Goal: Information Seeking & Learning: Find contact information

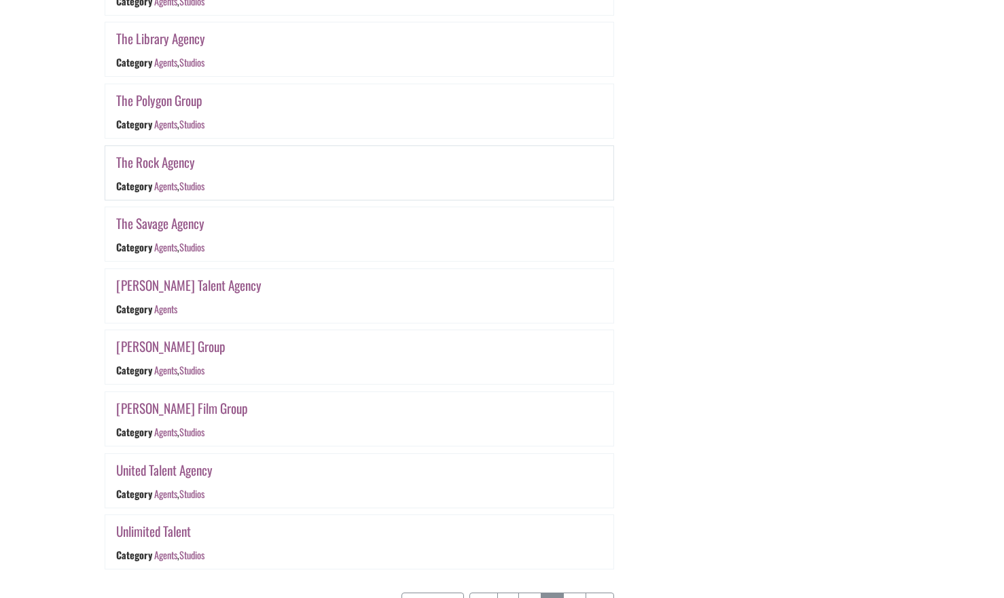
scroll to position [2964, 0]
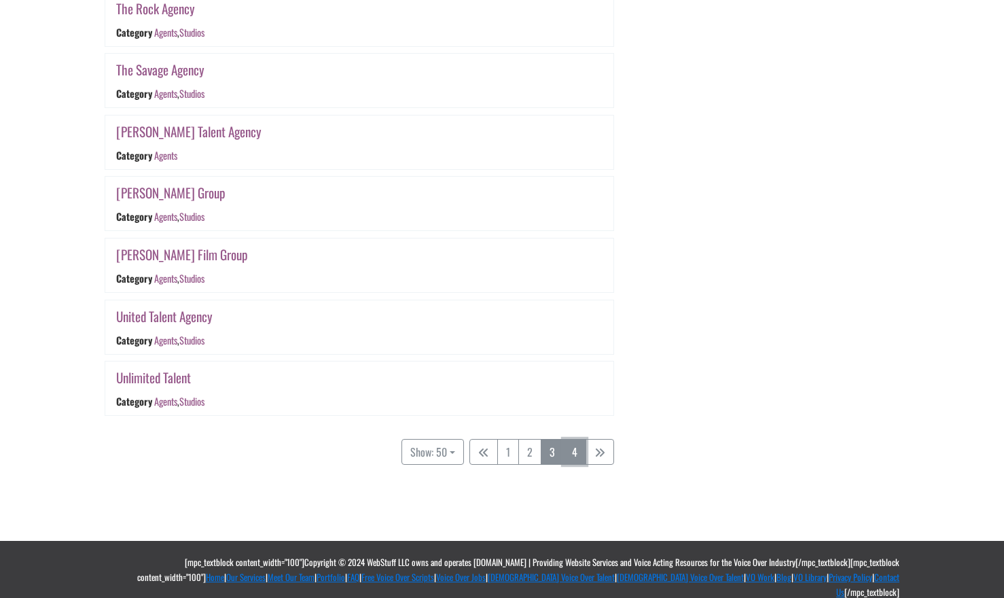
click at [574, 453] on link "4" at bounding box center [574, 452] width 23 height 26
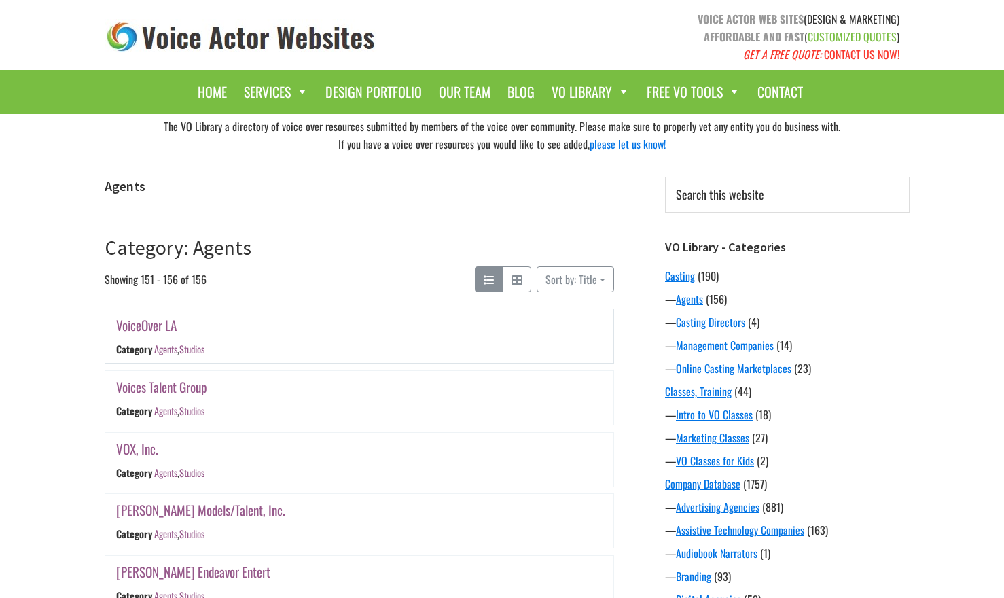
click at [152, 326] on link "VoiceOver LA" at bounding box center [146, 325] width 60 height 20
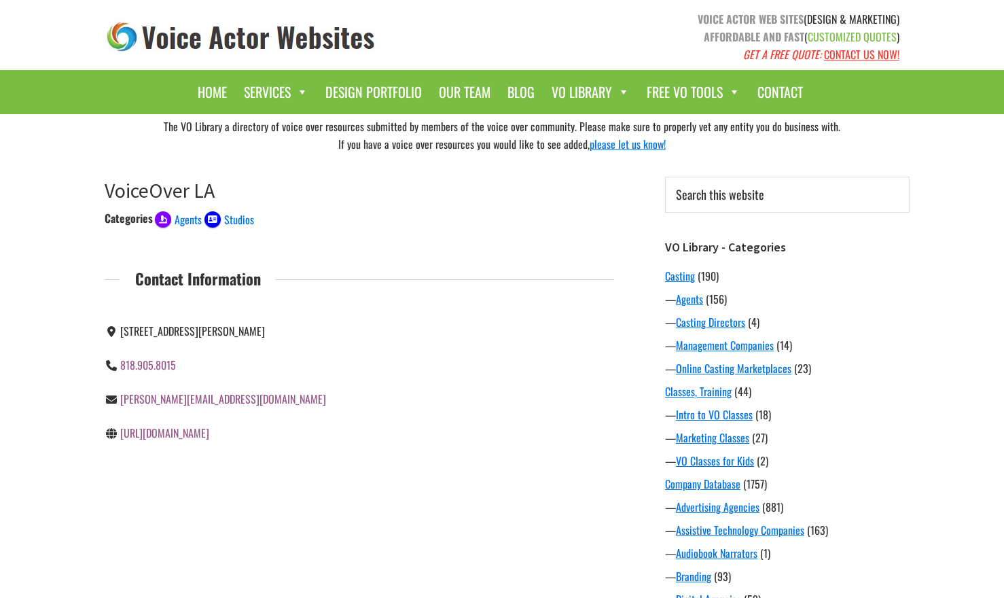
click at [209, 441] on link "[URL][DOMAIN_NAME]" at bounding box center [164, 433] width 89 height 16
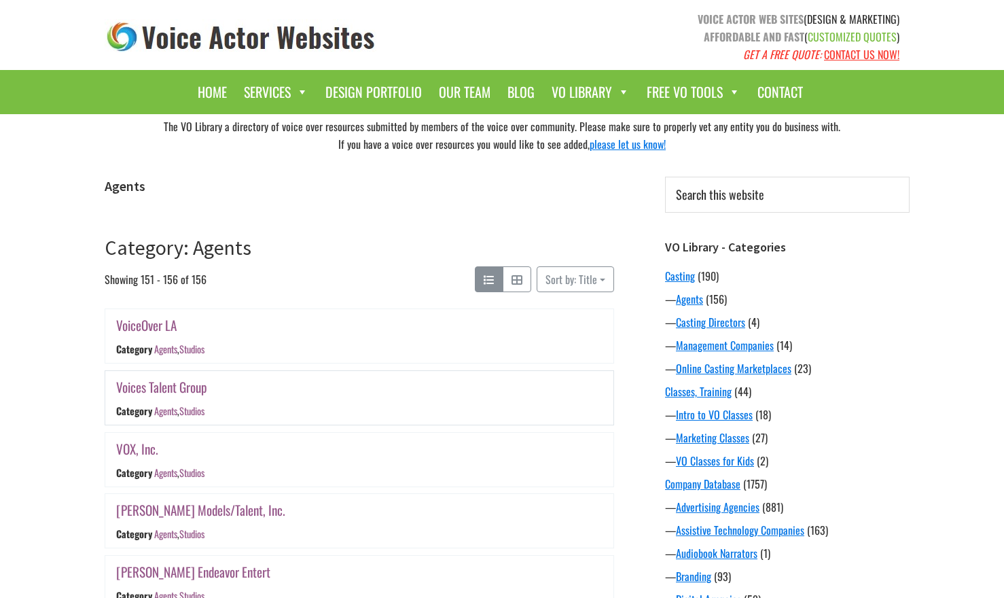
click at [160, 385] on link "Voices Talent Group" at bounding box center [161, 387] width 91 height 20
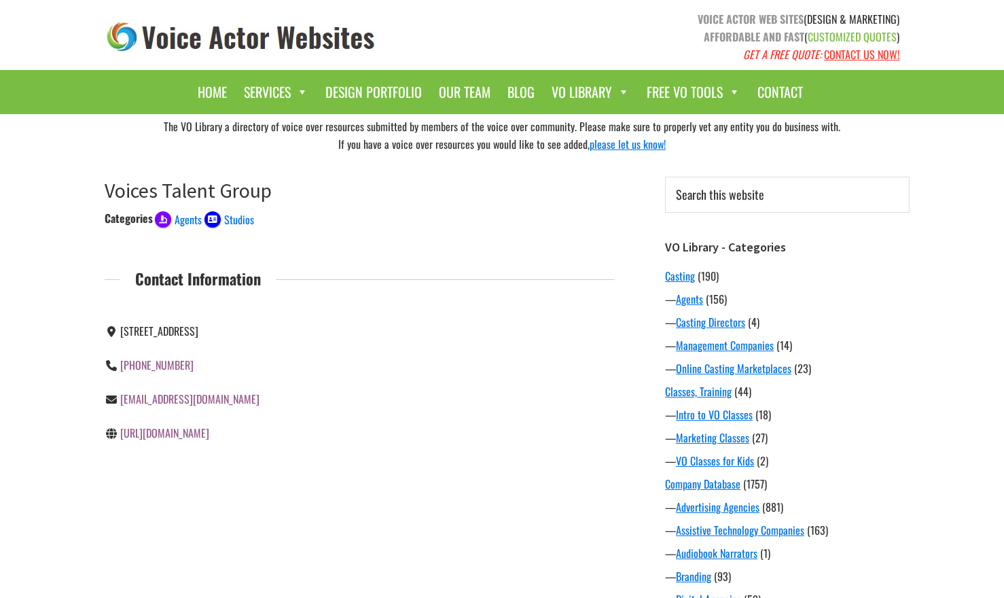
click at [205, 441] on link "[URL][DOMAIN_NAME]" at bounding box center [164, 433] width 89 height 16
